Goal: Transaction & Acquisition: Obtain resource

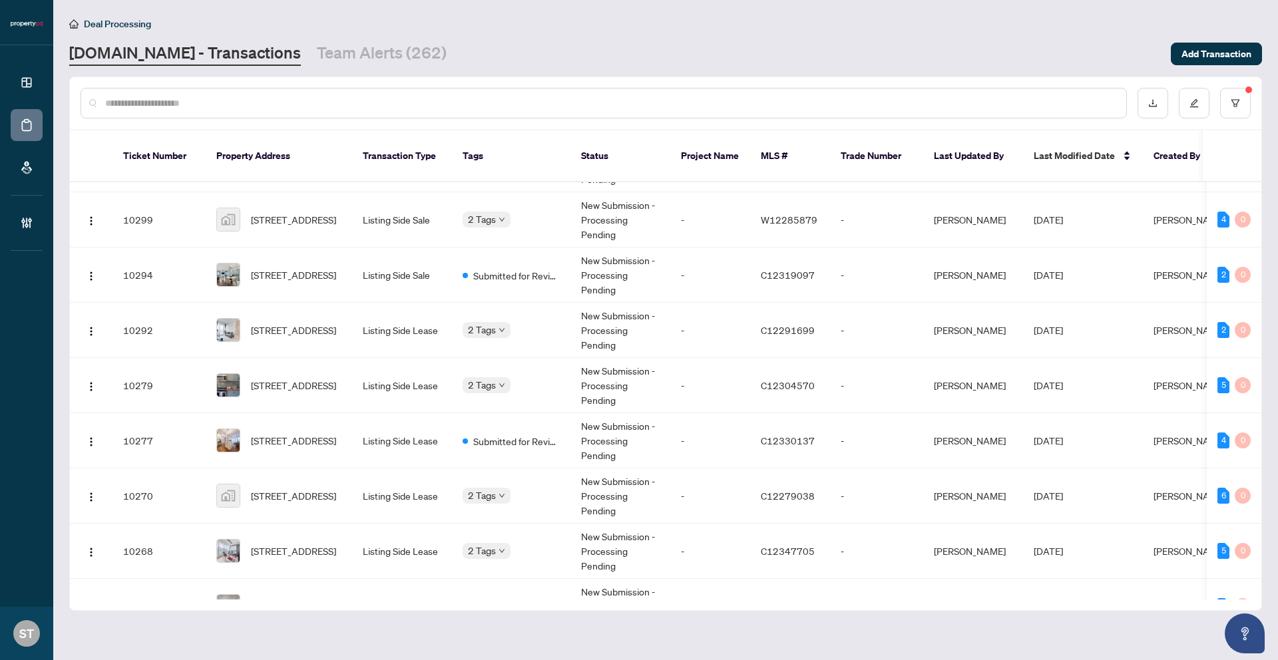
scroll to position [103, 0]
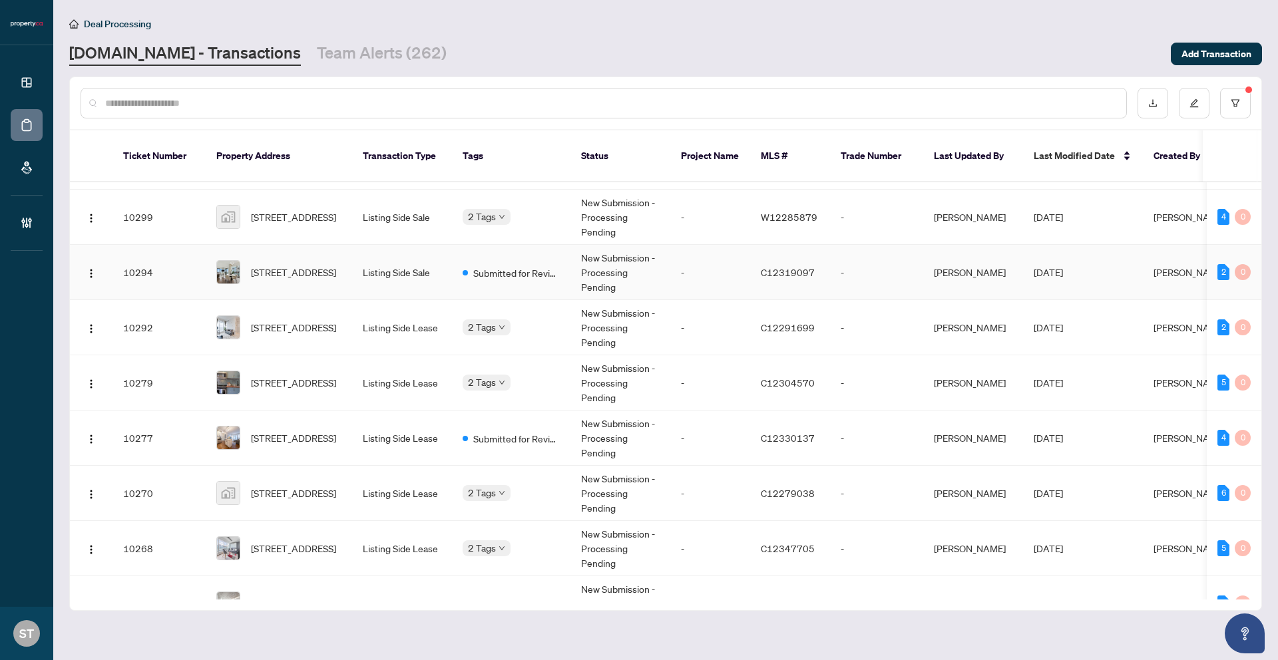
click at [851, 254] on td "-" at bounding box center [876, 272] width 93 height 55
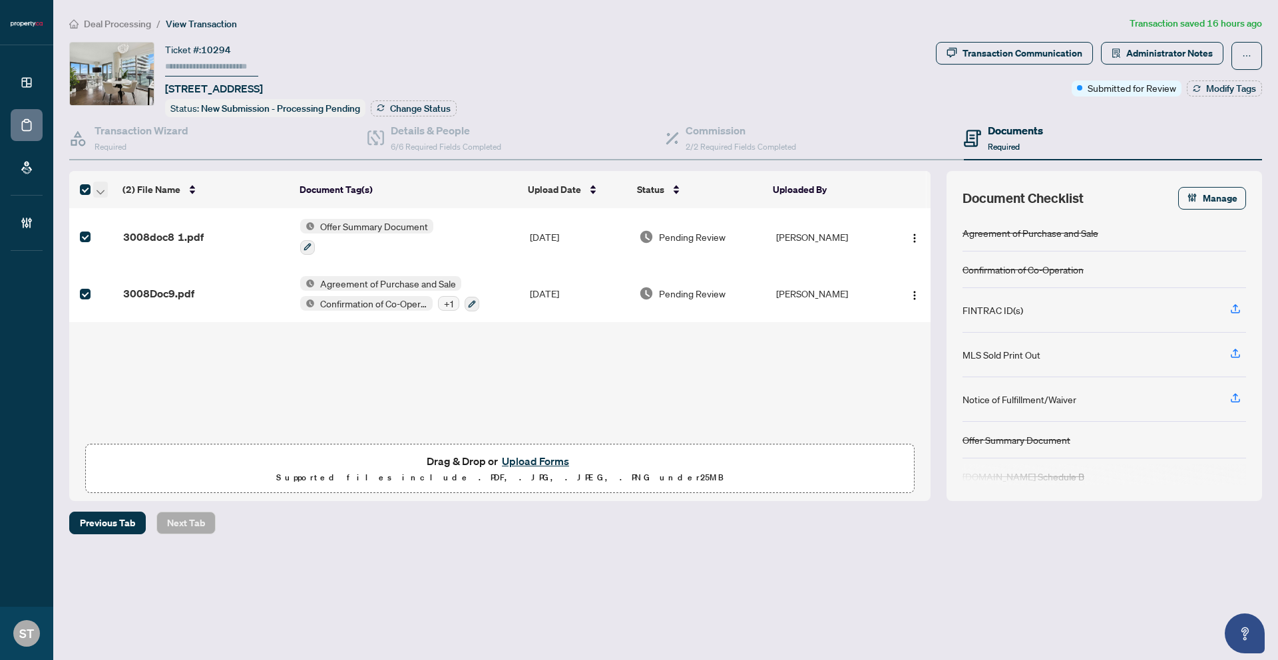
click at [102, 191] on icon "button" at bounding box center [101, 192] width 8 height 5
click at [122, 232] on span "Download Selected" at bounding box center [163, 233] width 118 height 15
copy span "[STREET_ADDRESS]"
drag, startPoint x: 161, startPoint y: 87, endPoint x: 262, endPoint y: 89, distance: 100.6
click at [262, 89] on div "Ticket #: 10294 [STREET_ADDRESS] Status: New Submission - Processing Pending Ch…" at bounding box center [499, 79] width 861 height 75
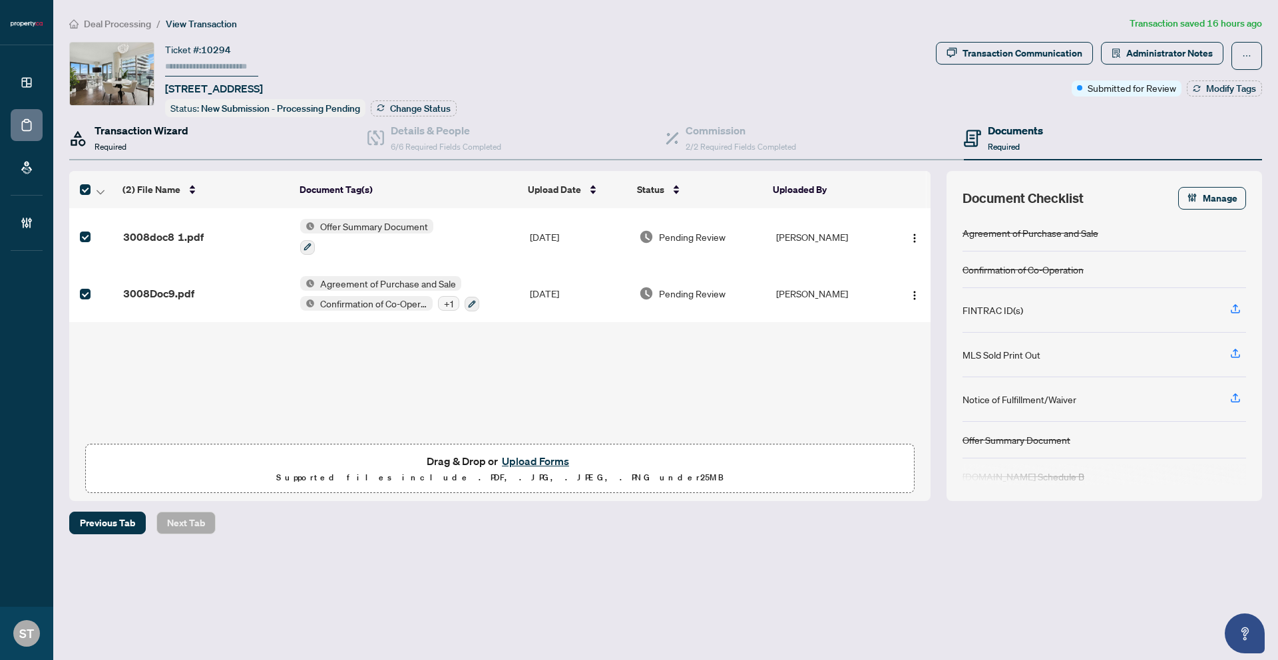
click at [140, 140] on div "Transaction Wizard Required" at bounding box center [142, 137] width 94 height 31
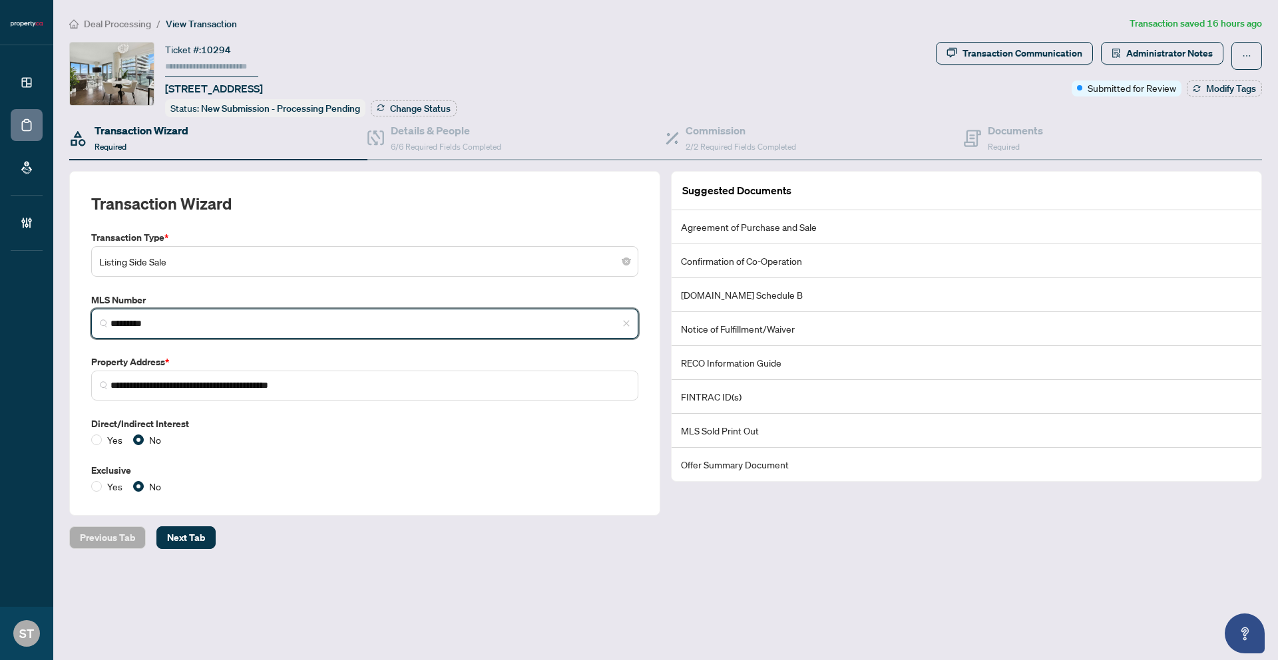
click at [186, 318] on input "*********" at bounding box center [370, 324] width 519 height 14
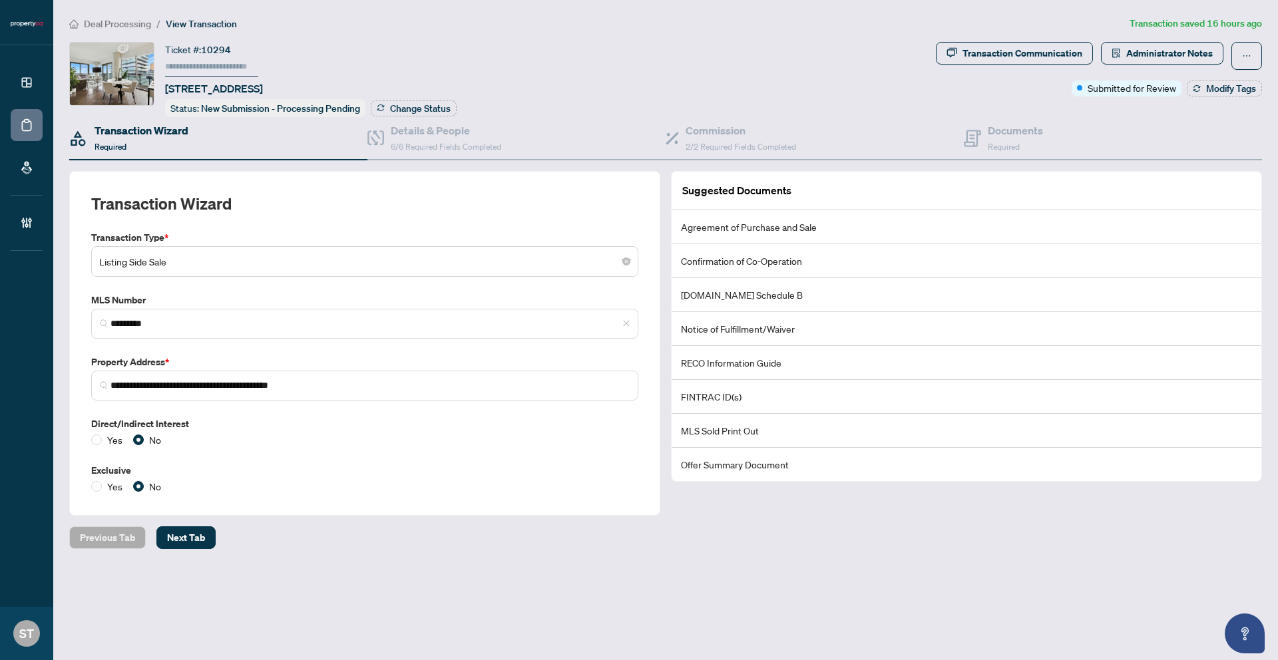
drag, startPoint x: 374, startPoint y: 460, endPoint x: 378, endPoint y: 431, distance: 28.9
click at [374, 460] on div "**********" at bounding box center [365, 362] width 558 height 264
click at [123, 23] on span "Deal Processing" at bounding box center [117, 24] width 67 height 12
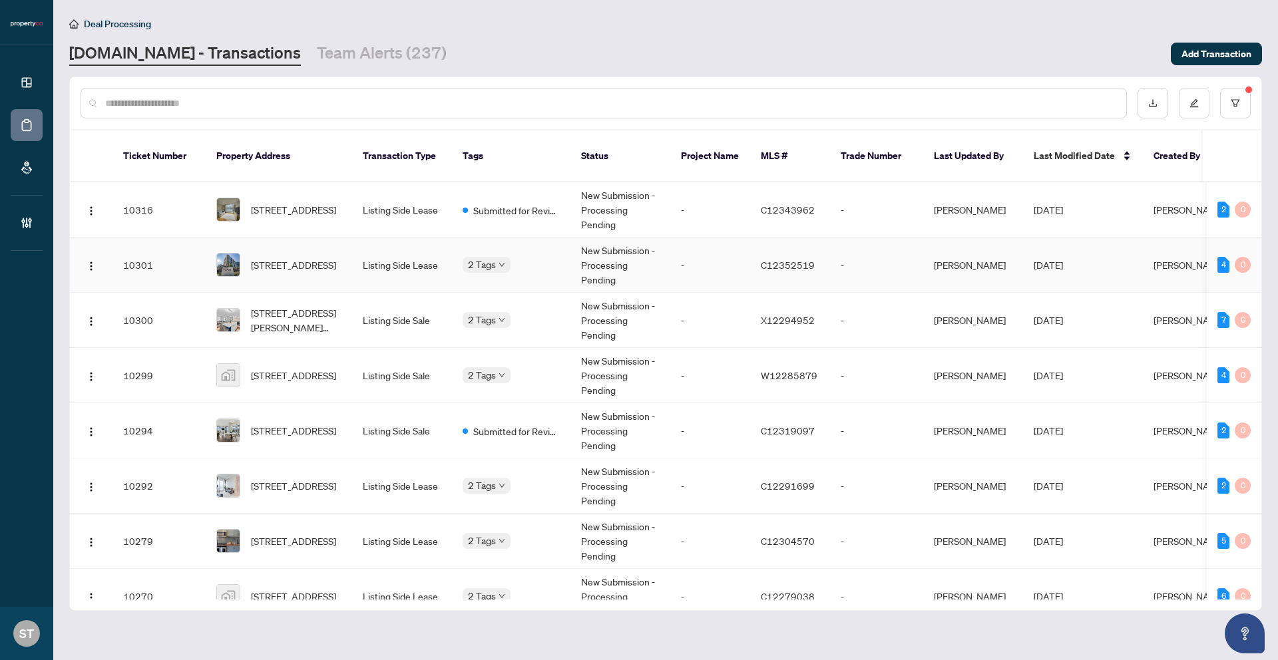
click at [780, 259] on span "C12352519" at bounding box center [788, 265] width 54 height 12
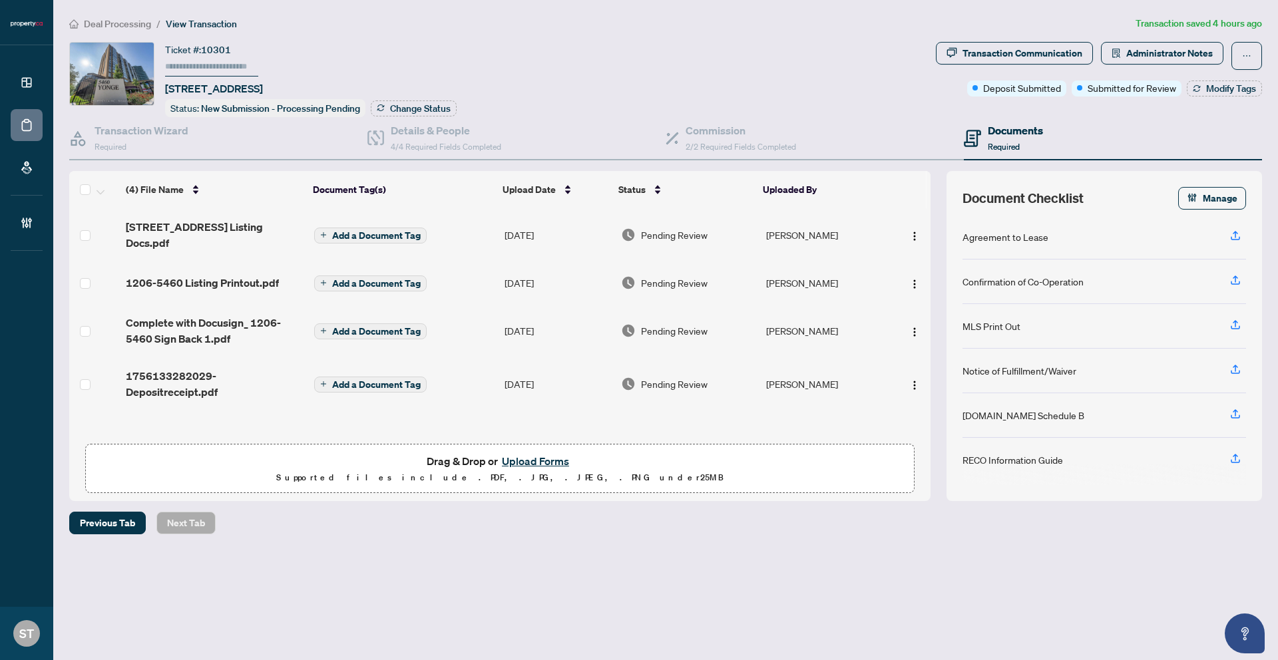
scroll to position [1, 0]
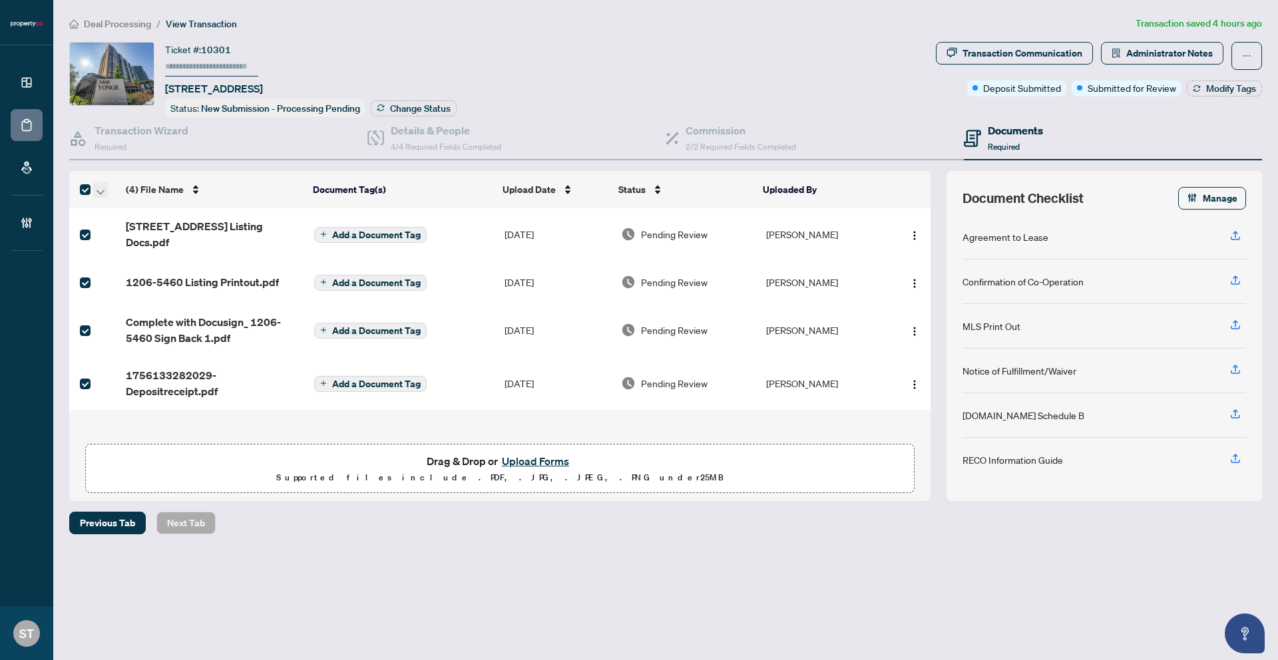
click at [101, 190] on icon "button" at bounding box center [101, 192] width 8 height 5
click at [117, 229] on span "Download Selected" at bounding box center [163, 233] width 118 height 15
click at [128, 23] on span "Deal Processing" at bounding box center [117, 24] width 67 height 12
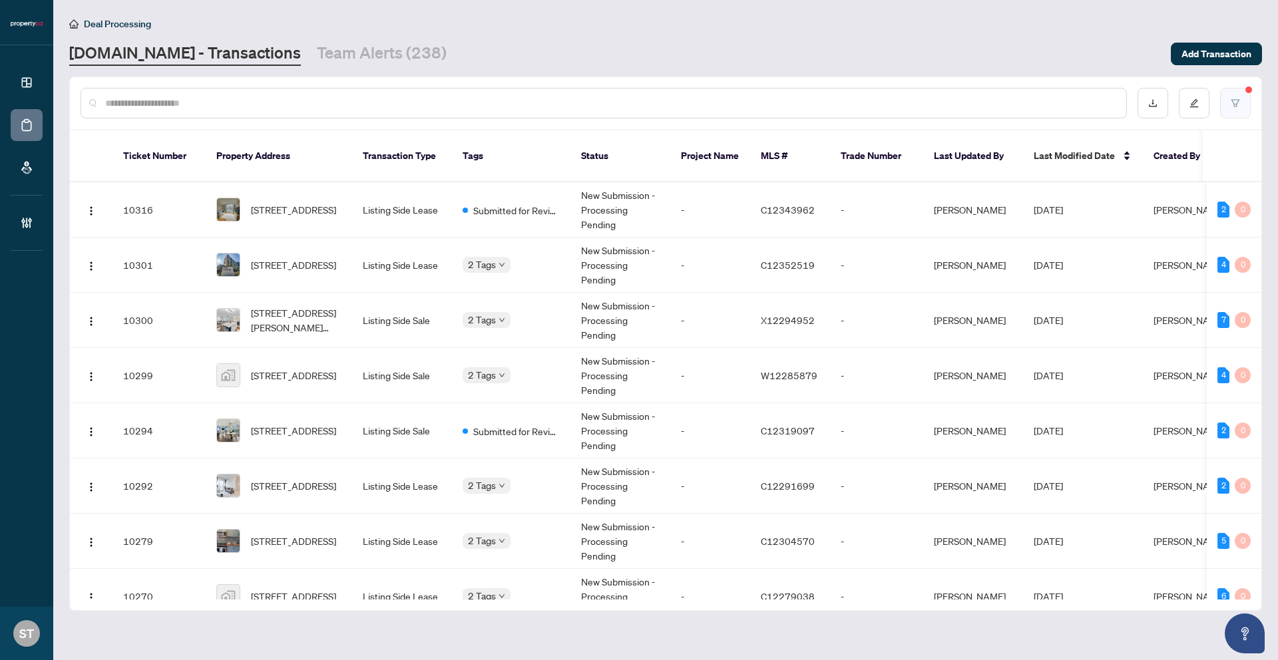
click at [1236, 100] on icon "filter" at bounding box center [1235, 103] width 9 height 9
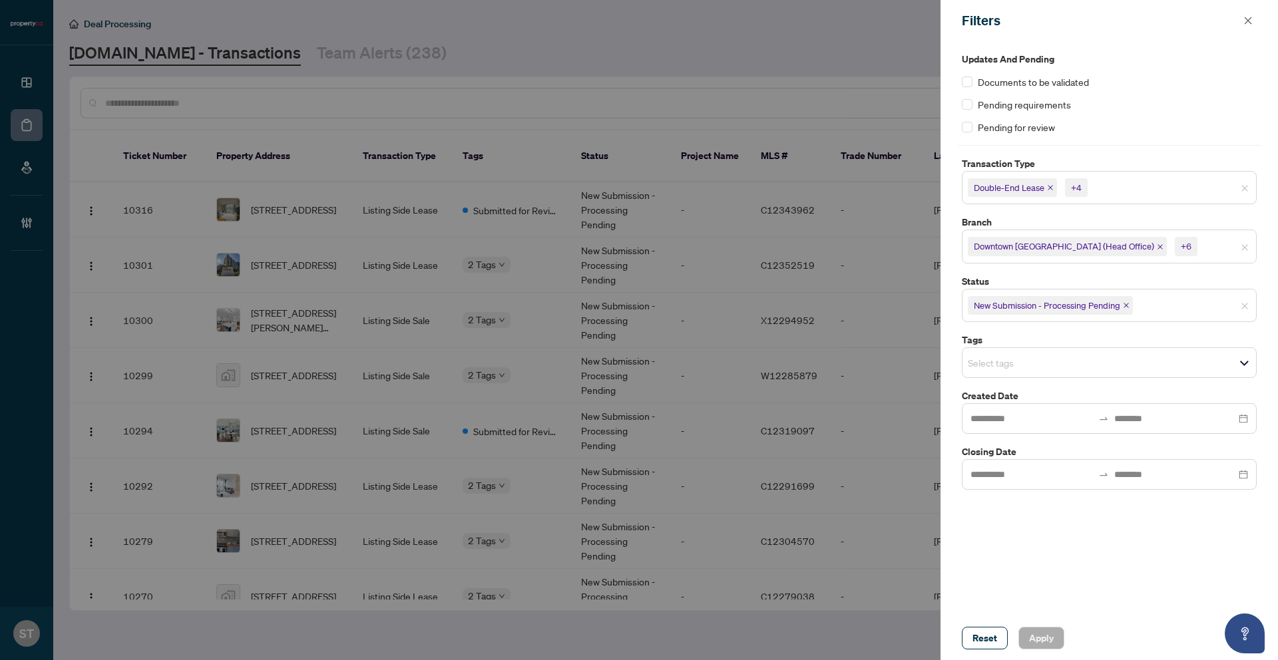
click at [1072, 188] on div "+4" at bounding box center [1076, 187] width 11 height 13
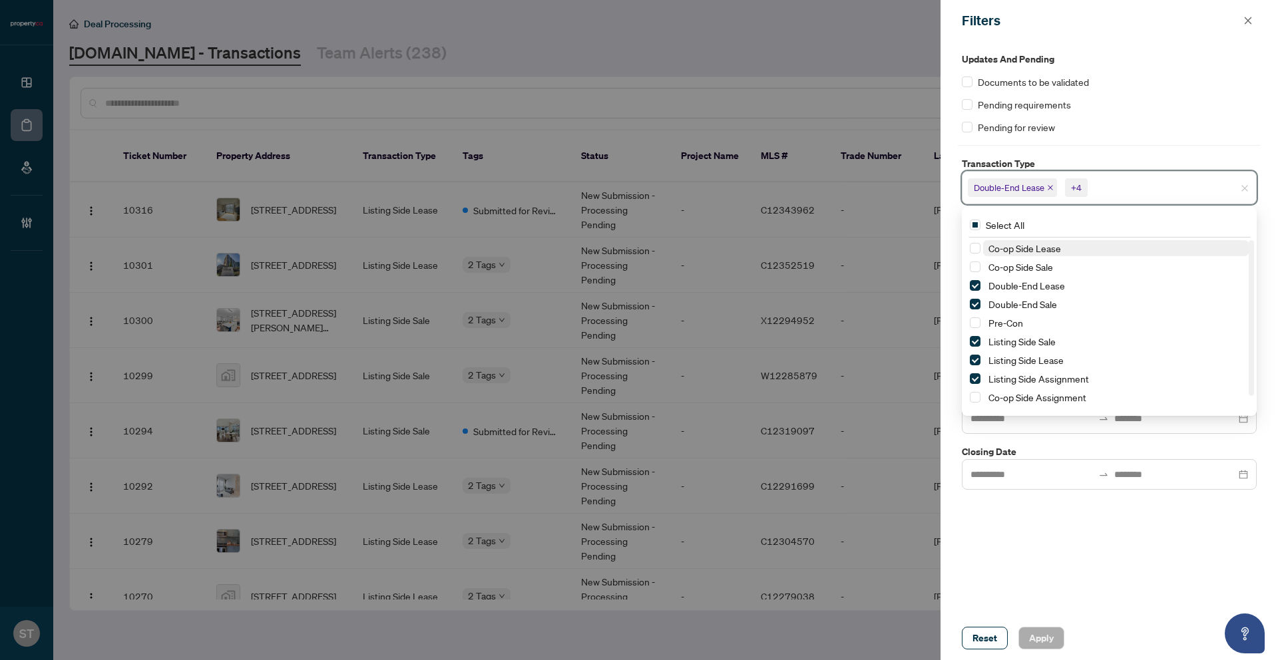
click at [1072, 188] on div "+4" at bounding box center [1076, 187] width 11 height 13
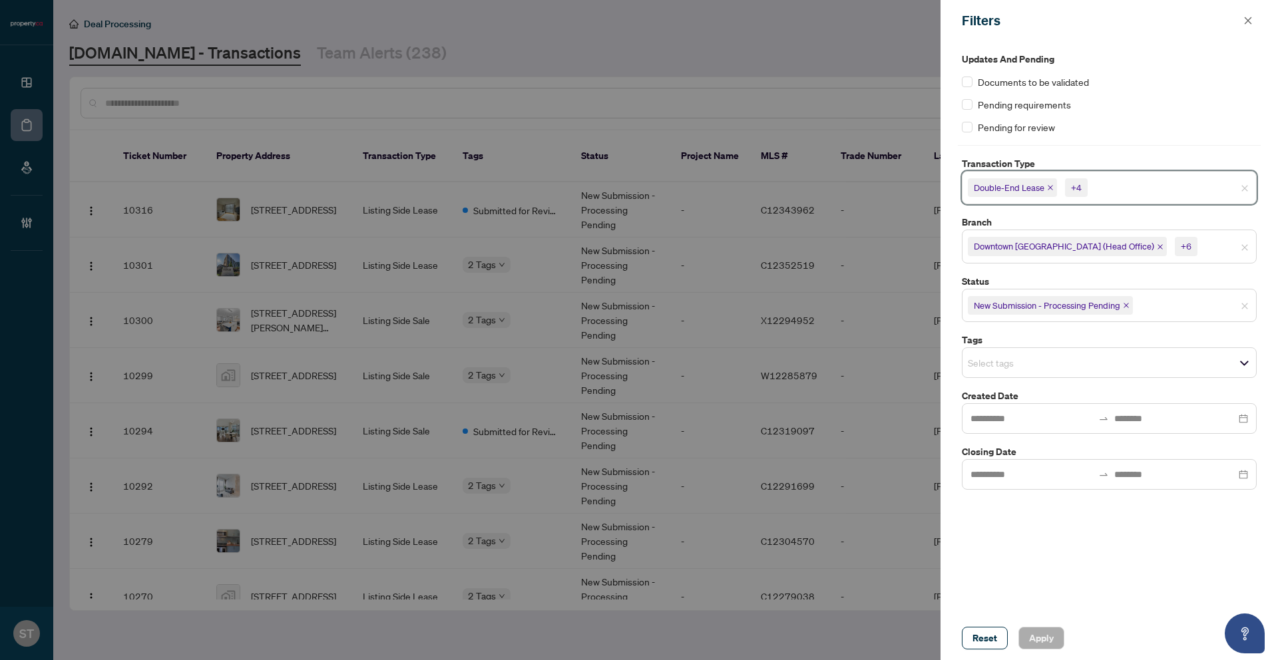
click at [1252, 245] on span "Downtown [GEOGRAPHIC_DATA] (Head Office) +6" at bounding box center [1110, 246] width 294 height 21
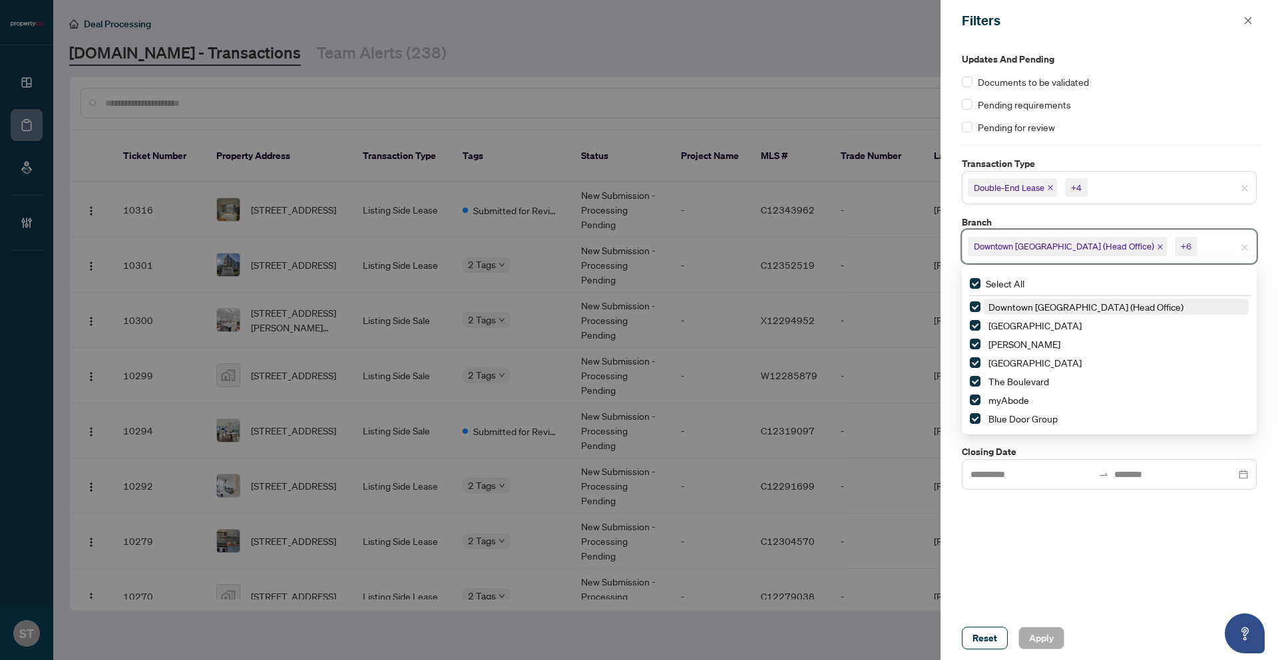
click at [1247, 242] on span "Downtown [GEOGRAPHIC_DATA] (Head Office) +6" at bounding box center [1110, 246] width 294 height 21
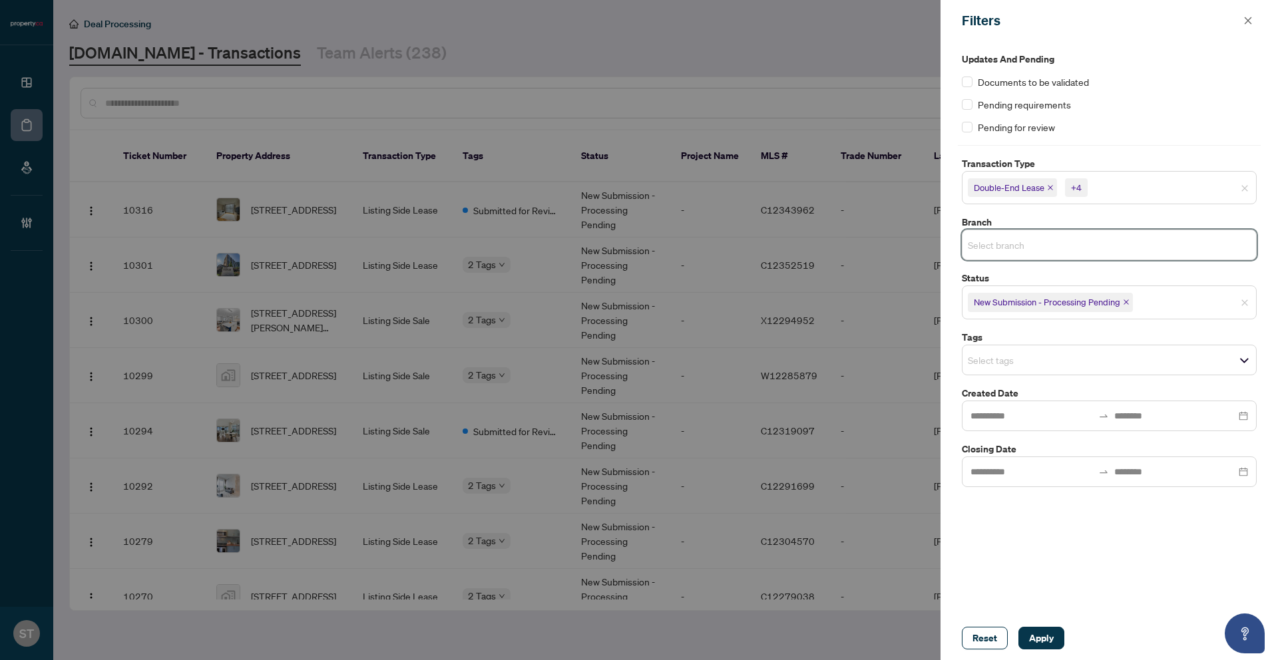
click at [1125, 302] on icon "close" at bounding box center [1126, 302] width 7 height 7
click at [1032, 638] on span "Apply" at bounding box center [1041, 638] width 25 height 21
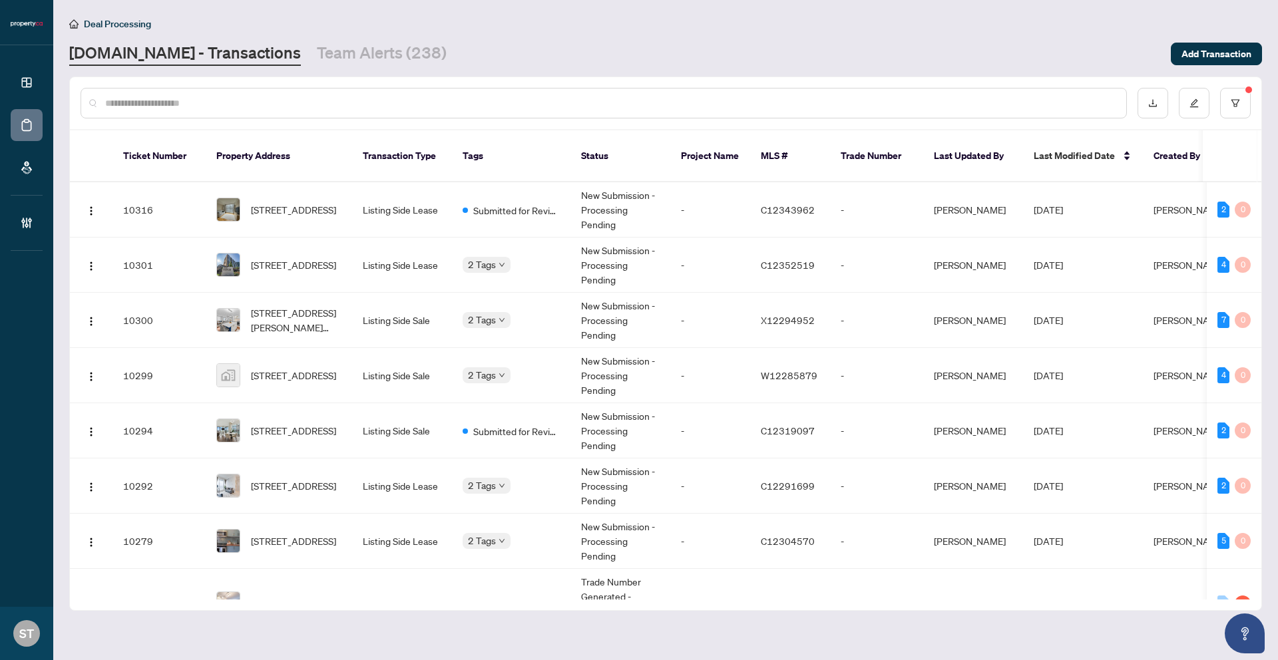
click at [284, 111] on div at bounding box center [604, 103] width 1046 height 31
click at [277, 105] on input "text" at bounding box center [610, 103] width 1011 height 15
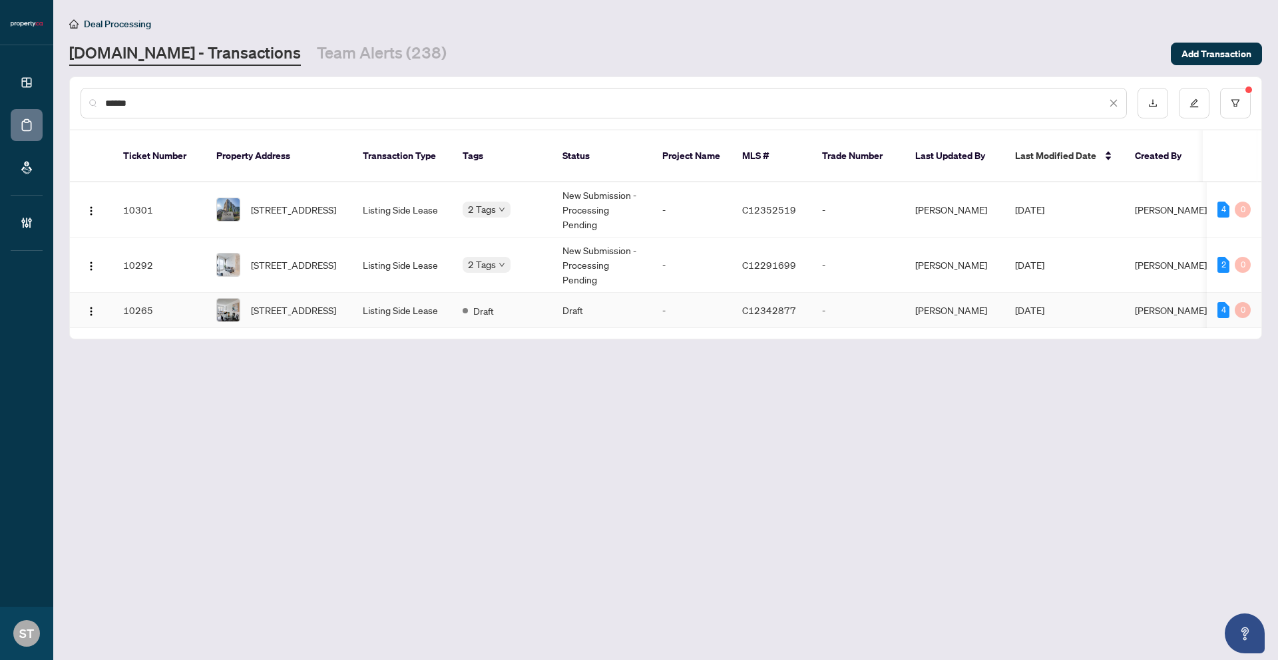
type input "*****"
click at [704, 293] on td "-" at bounding box center [692, 310] width 80 height 35
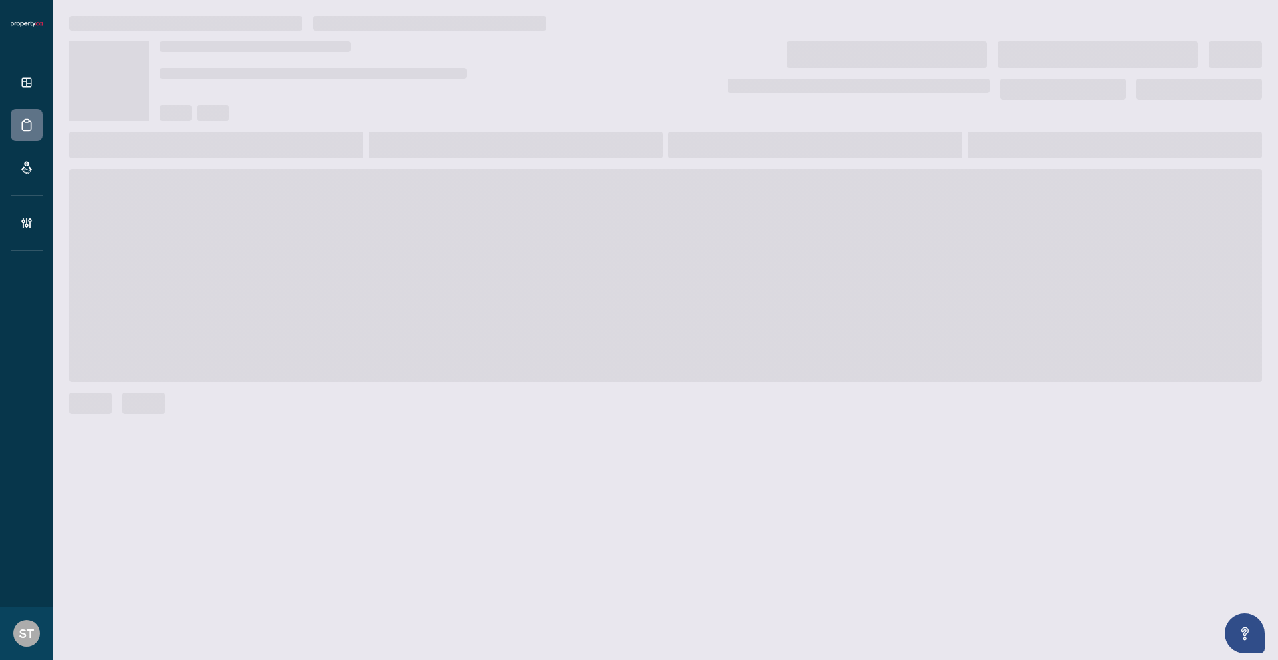
click at [704, 292] on span at bounding box center [665, 275] width 1193 height 213
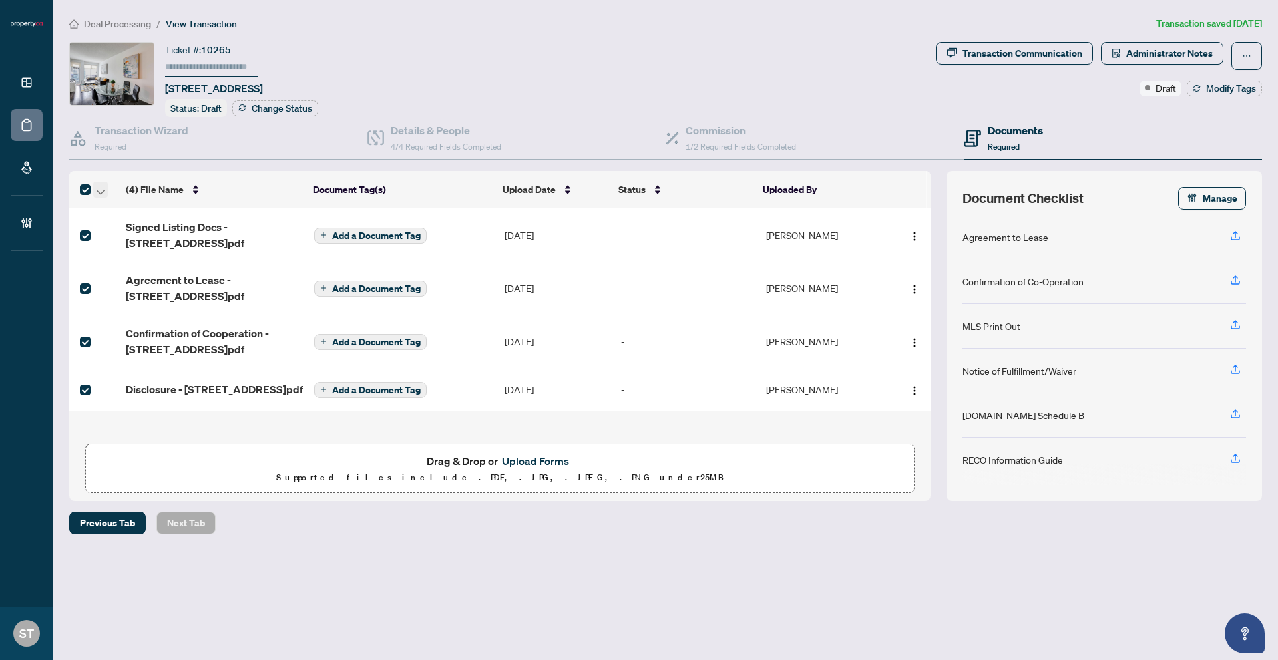
click at [103, 192] on icon "button" at bounding box center [101, 192] width 8 height 5
click at [117, 227] on span "Download Selected" at bounding box center [163, 233] width 118 height 15
